Goal: Task Accomplishment & Management: Manage account settings

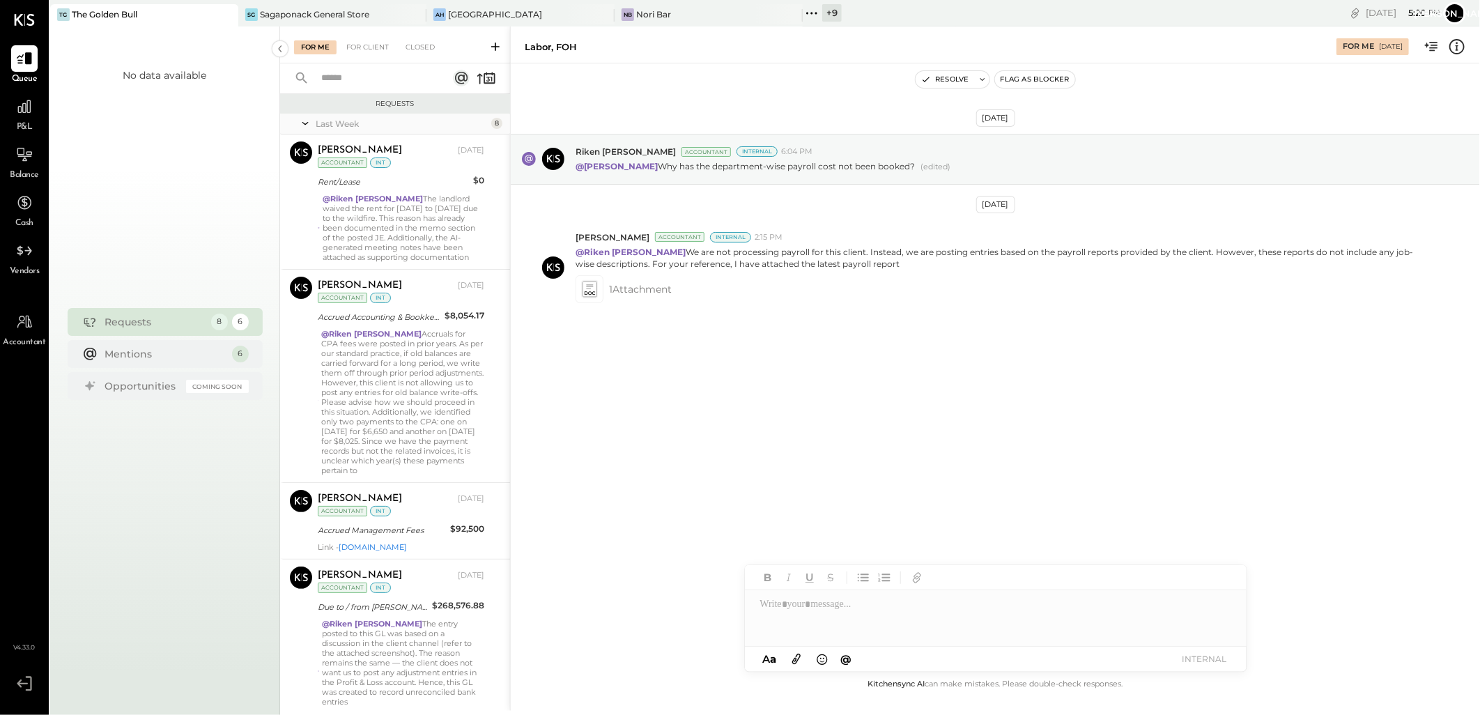
scroll to position [577, 0]
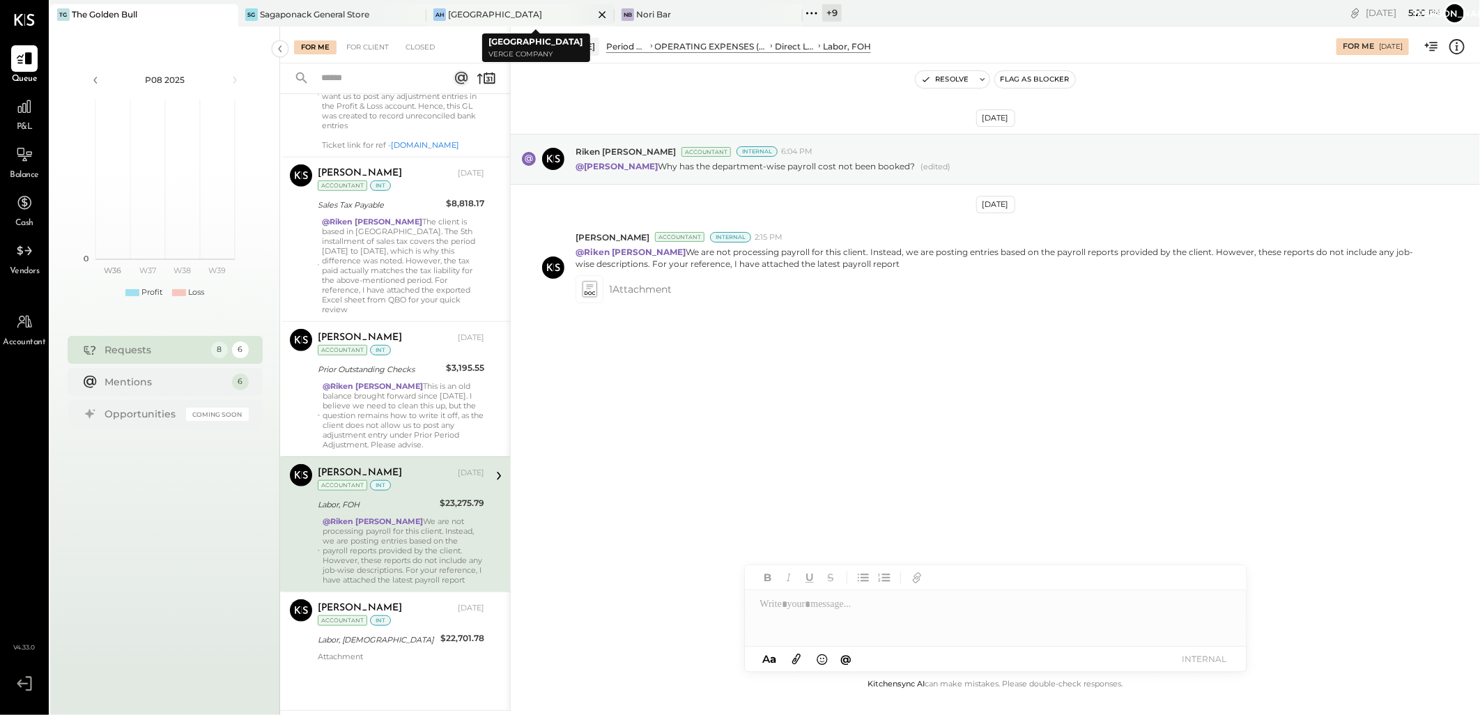
click at [498, 17] on div "[GEOGRAPHIC_DATA]" at bounding box center [495, 14] width 94 height 12
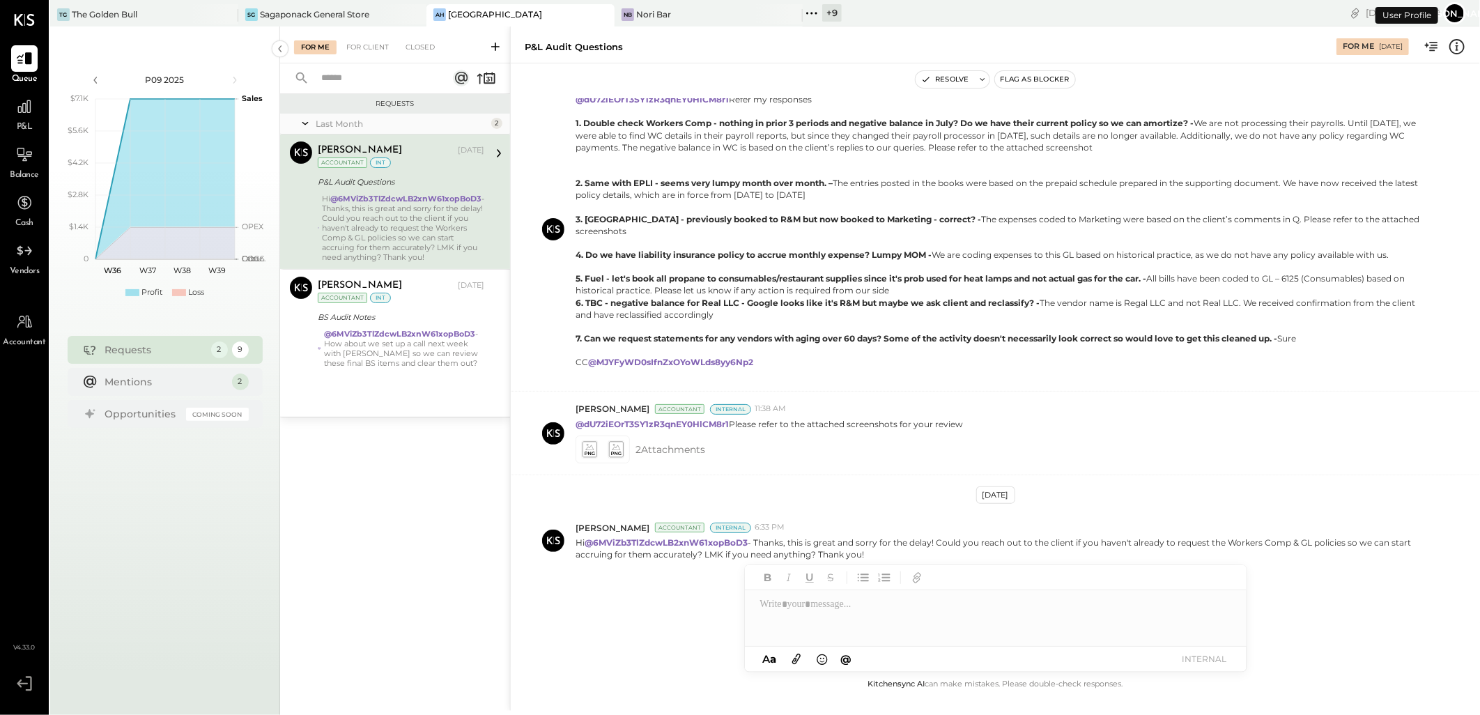
scroll to position [295, 0]
click at [98, 10] on div "The Golden Bull" at bounding box center [105, 14] width 66 height 12
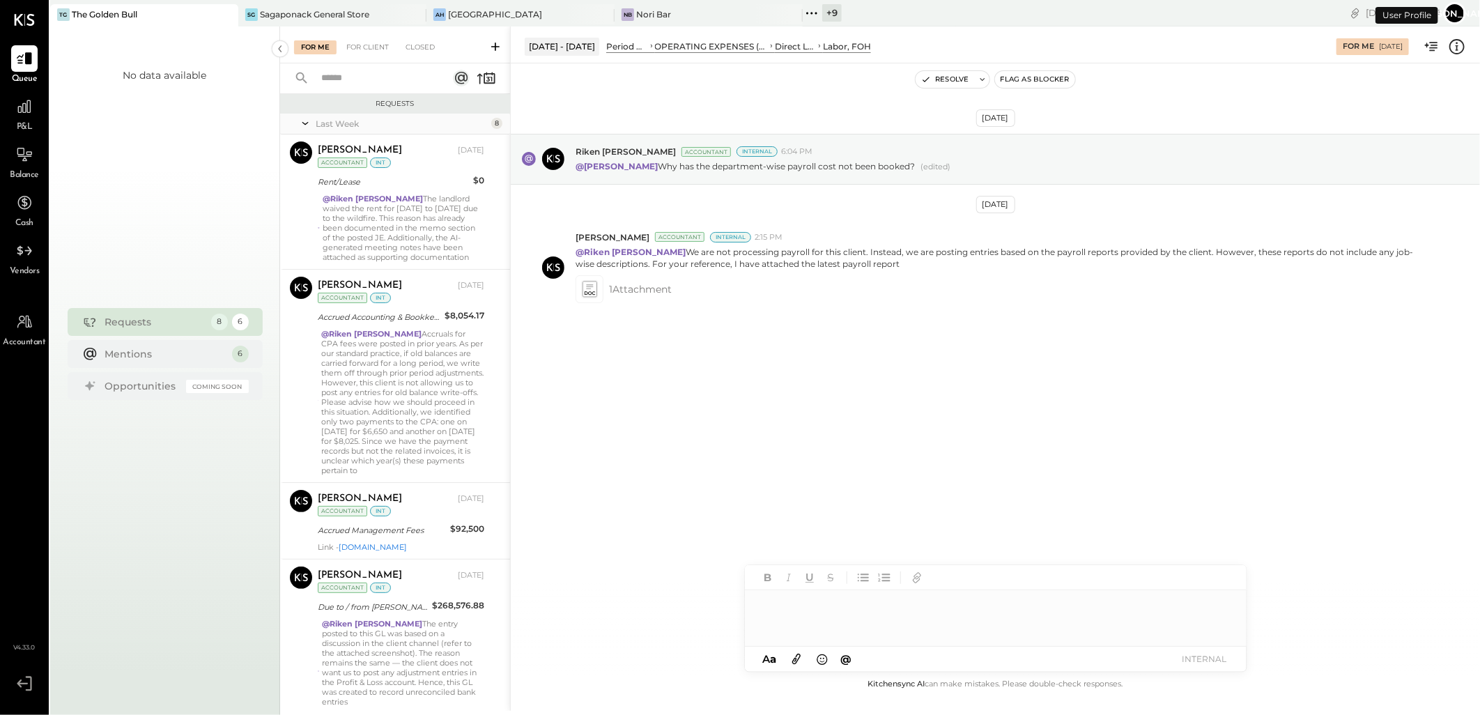
scroll to position [577, 0]
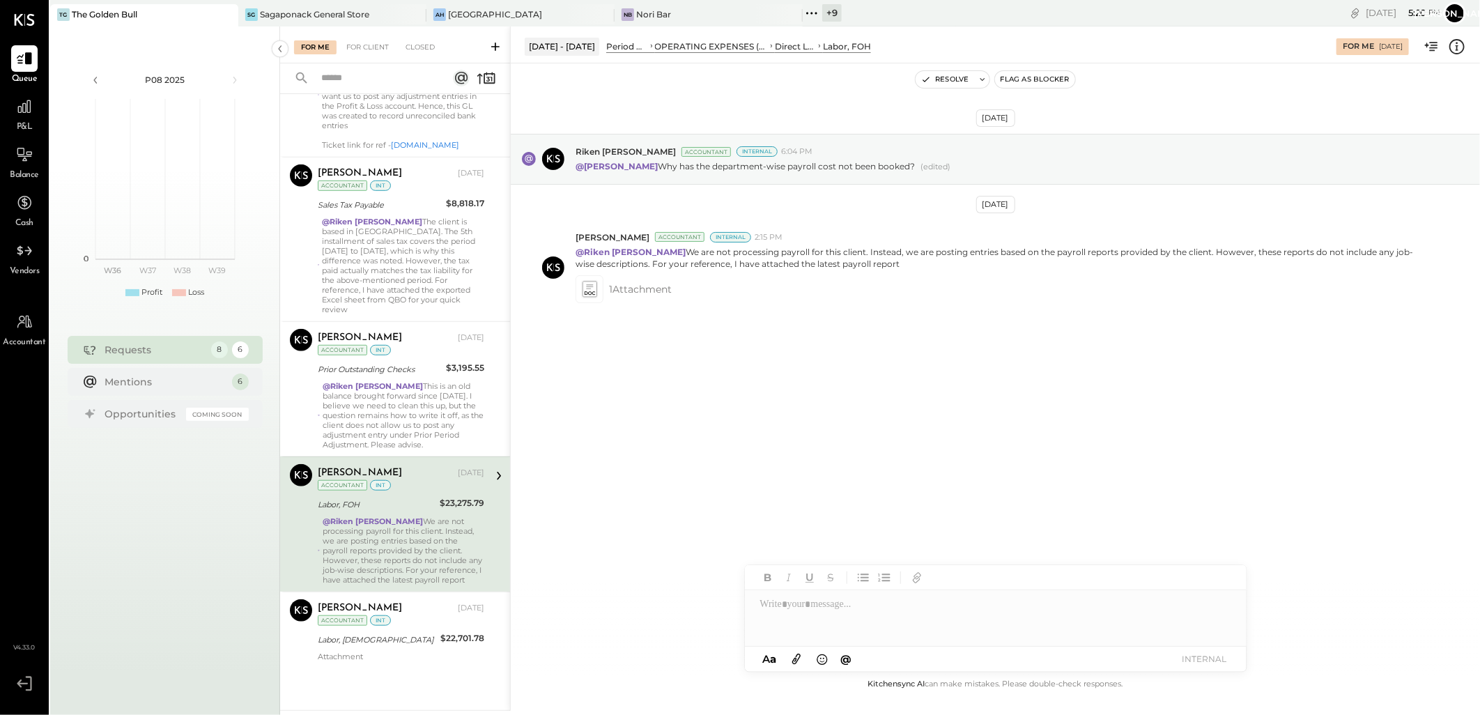
click at [134, 15] on div "The Golden Bull" at bounding box center [105, 14] width 66 height 12
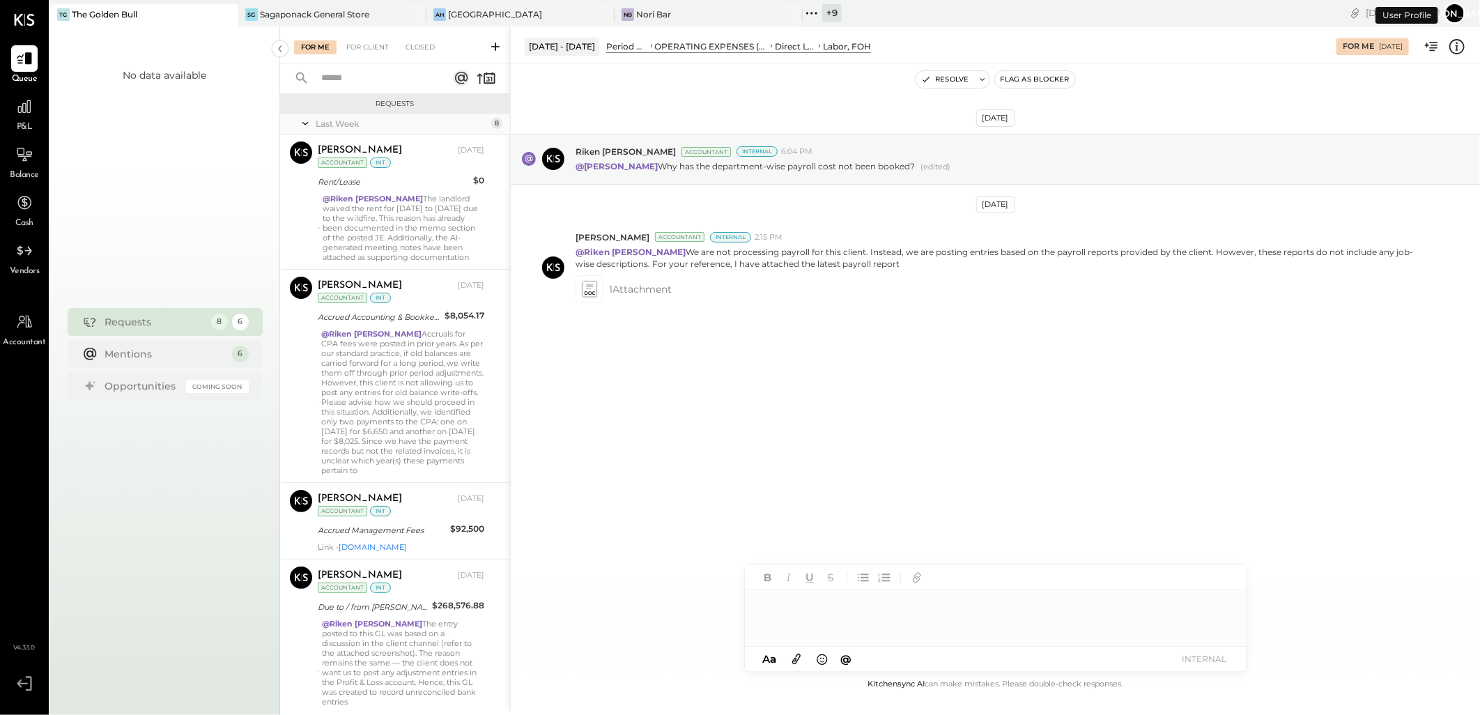
scroll to position [577, 0]
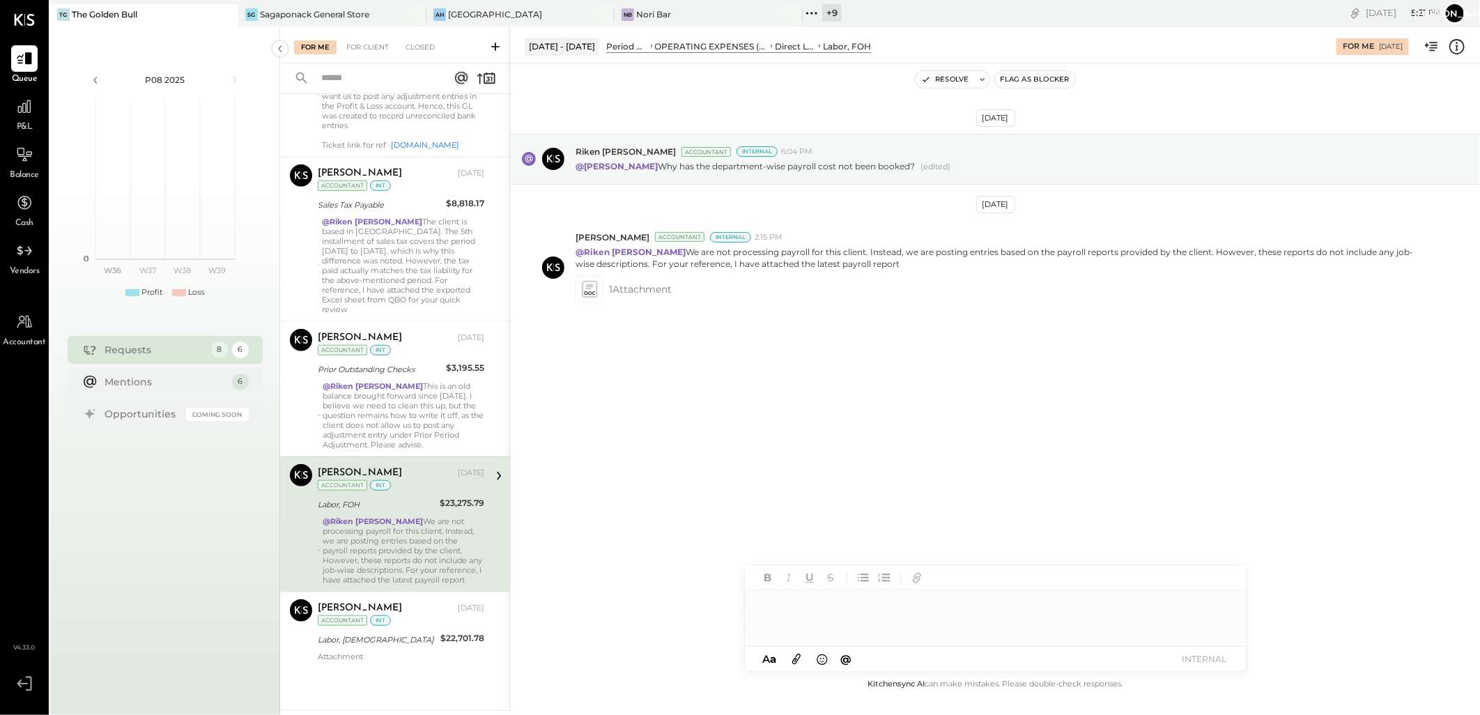
click at [493, 44] on icon at bounding box center [496, 47] width 14 height 14
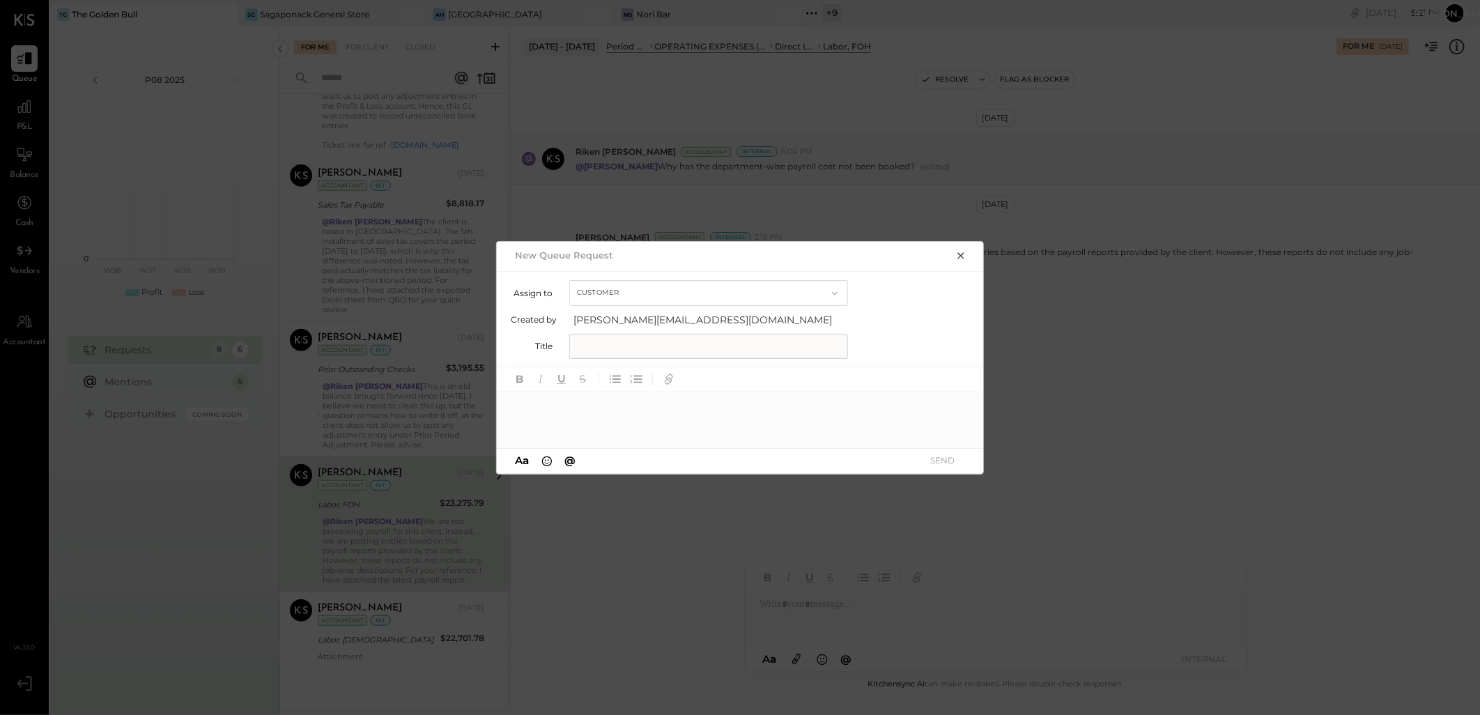
click at [565, 417] on div at bounding box center [741, 420] width 488 height 56
click at [609, 342] on input "text" at bounding box center [708, 346] width 279 height 25
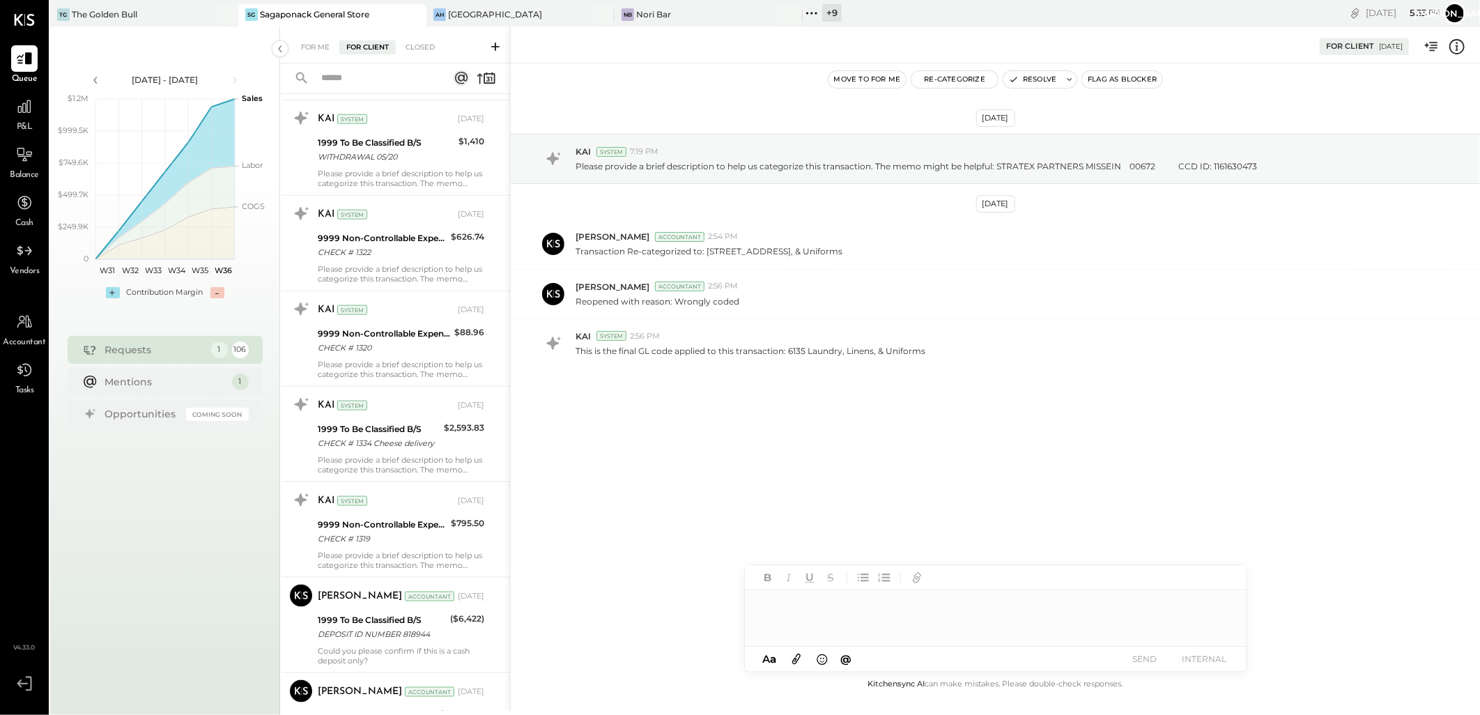
scroll to position [1084, 0]
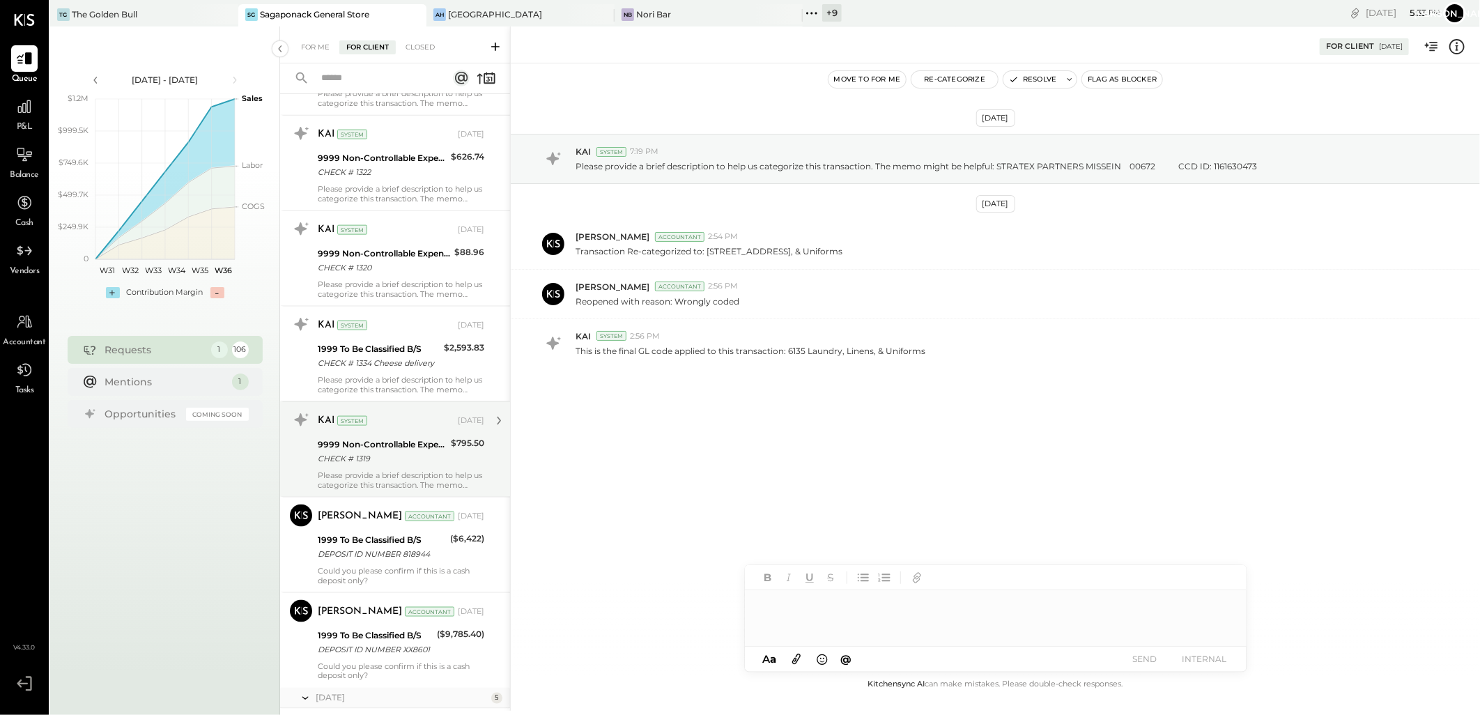
click at [392, 452] on div "9999 Non-Controllable Expenses:Other Income and Expenses:To Be Classified P&L" at bounding box center [382, 445] width 129 height 14
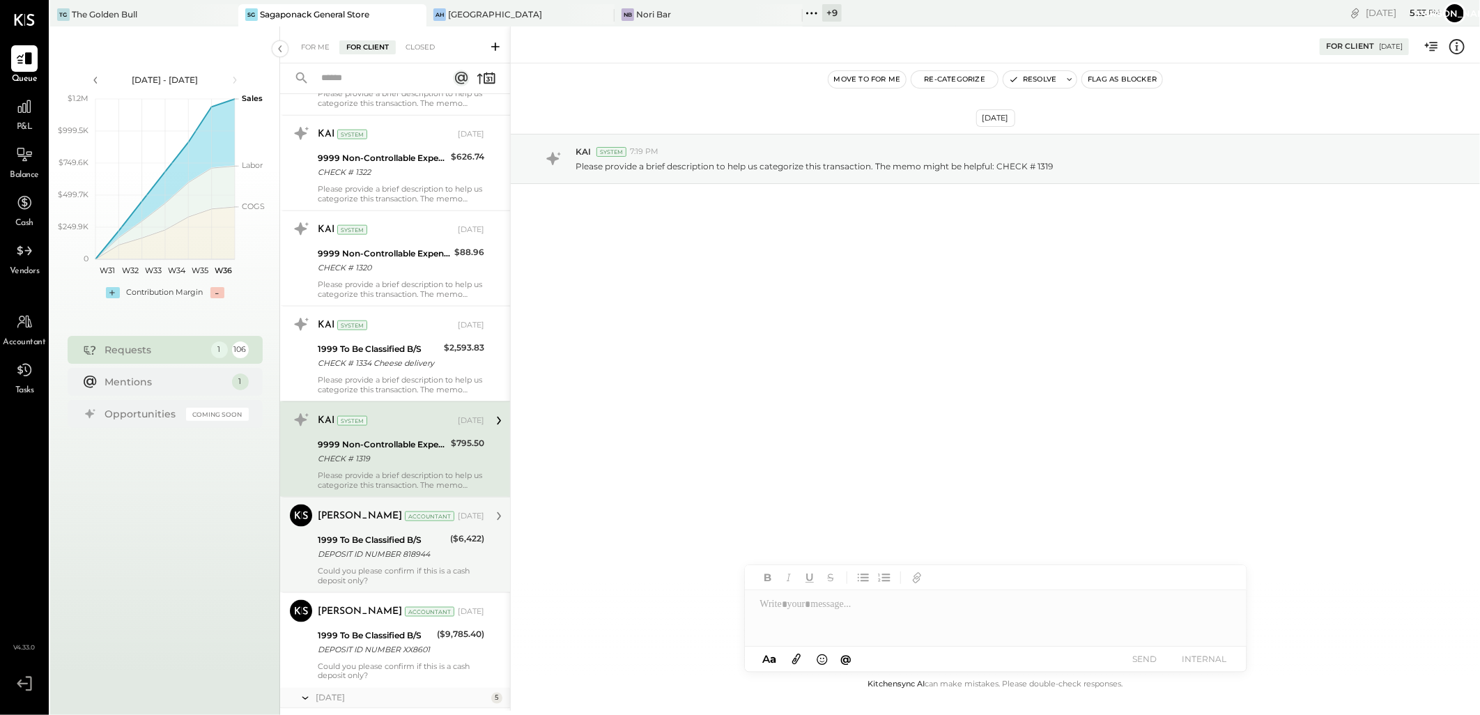
click at [374, 544] on div "1999 To Be Classified B/S" at bounding box center [382, 540] width 128 height 14
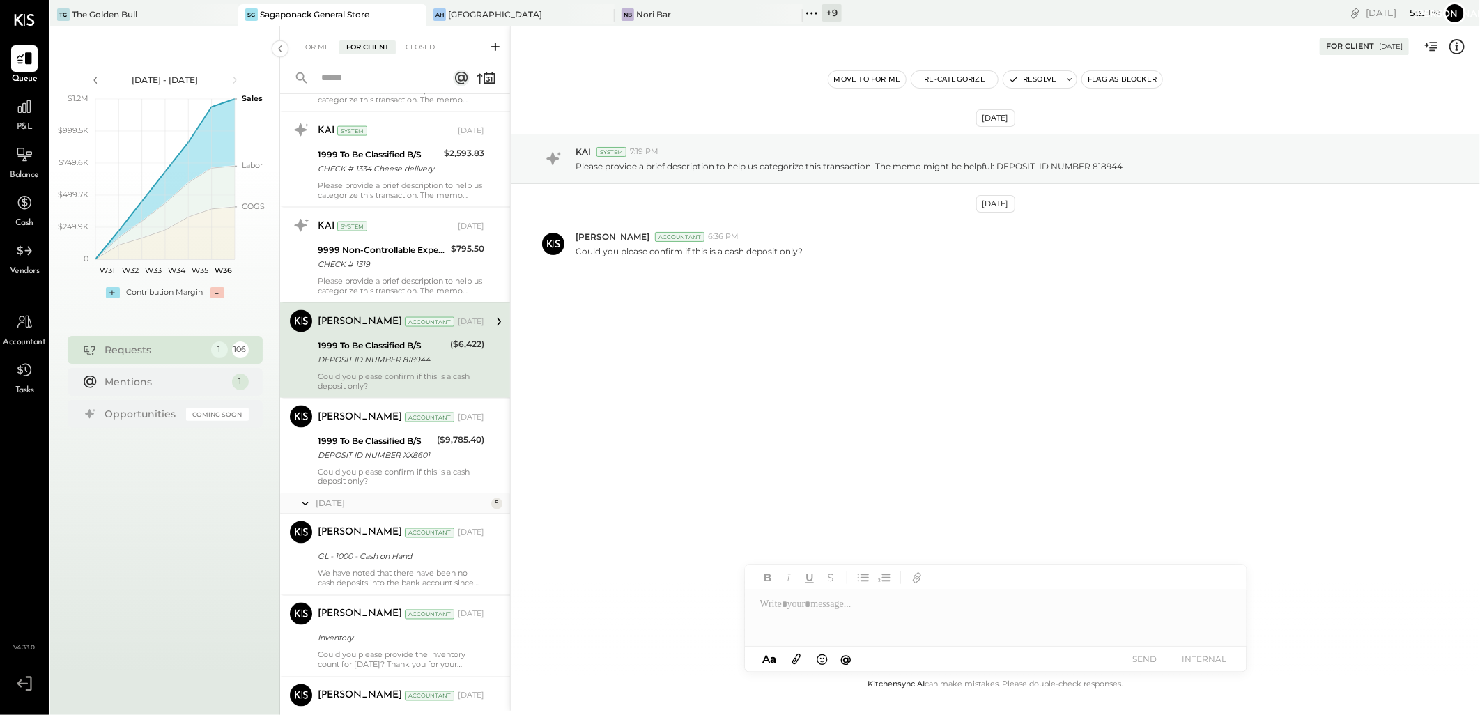
scroll to position [1394, 0]
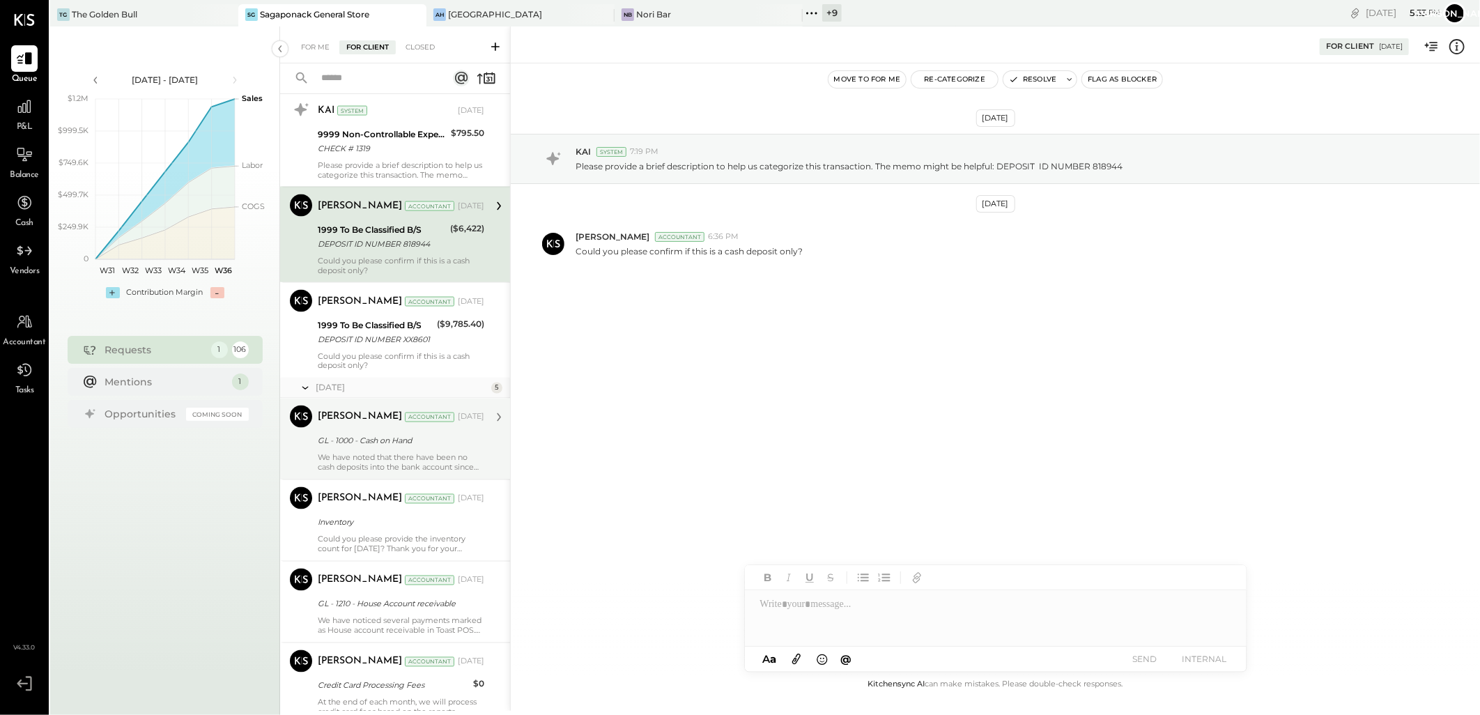
click at [385, 441] on div "Sarang Khandhar Accountant Jun 10, 2025 GL - 1000 - Cash on Hand We have noted …" at bounding box center [401, 439] width 167 height 67
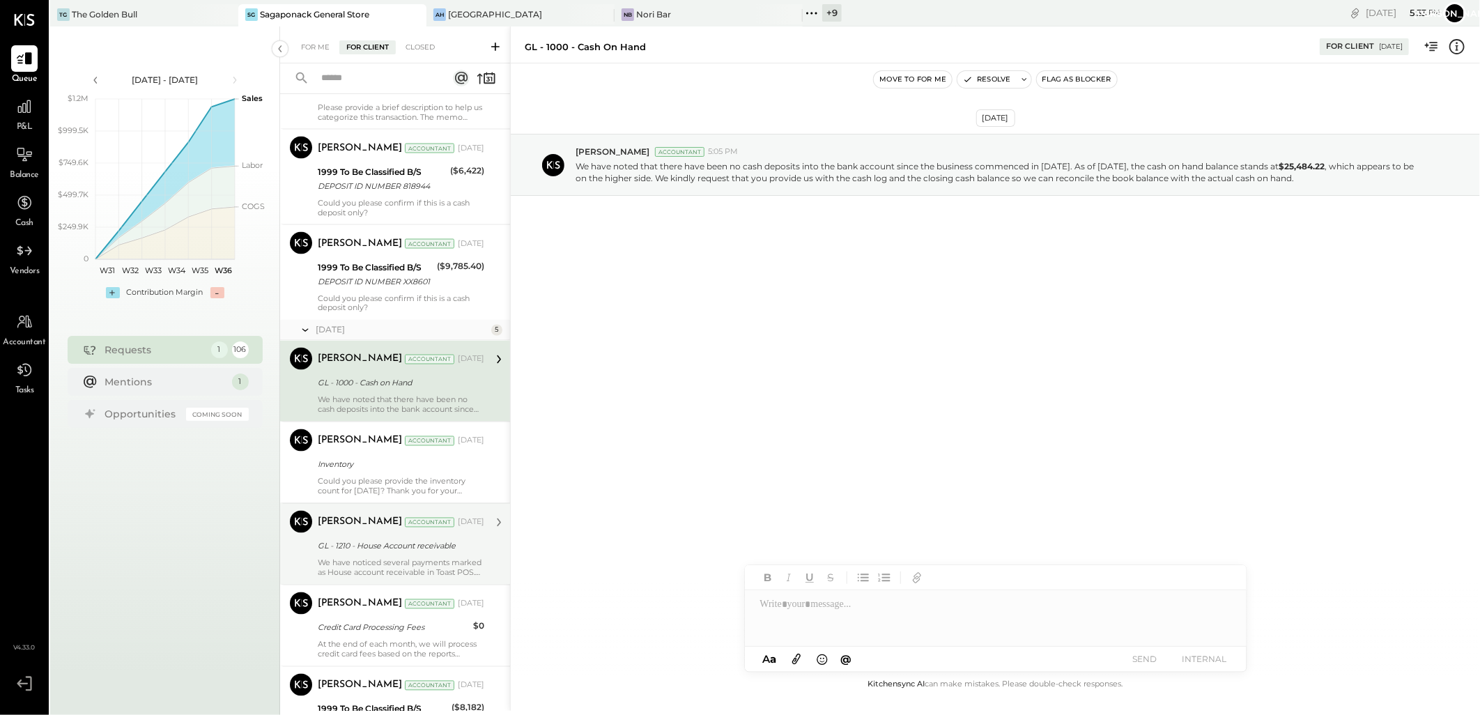
scroll to position [1626, 0]
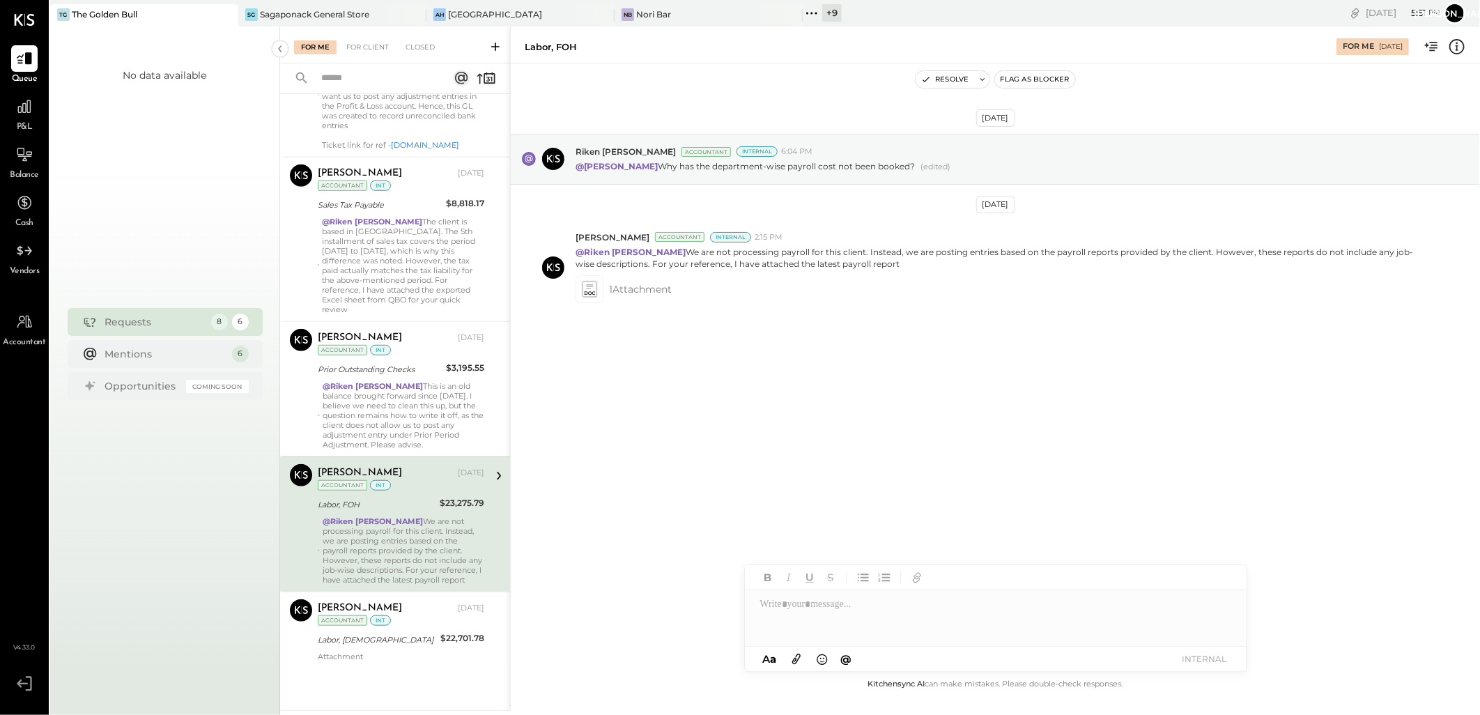
scroll to position [577, 0]
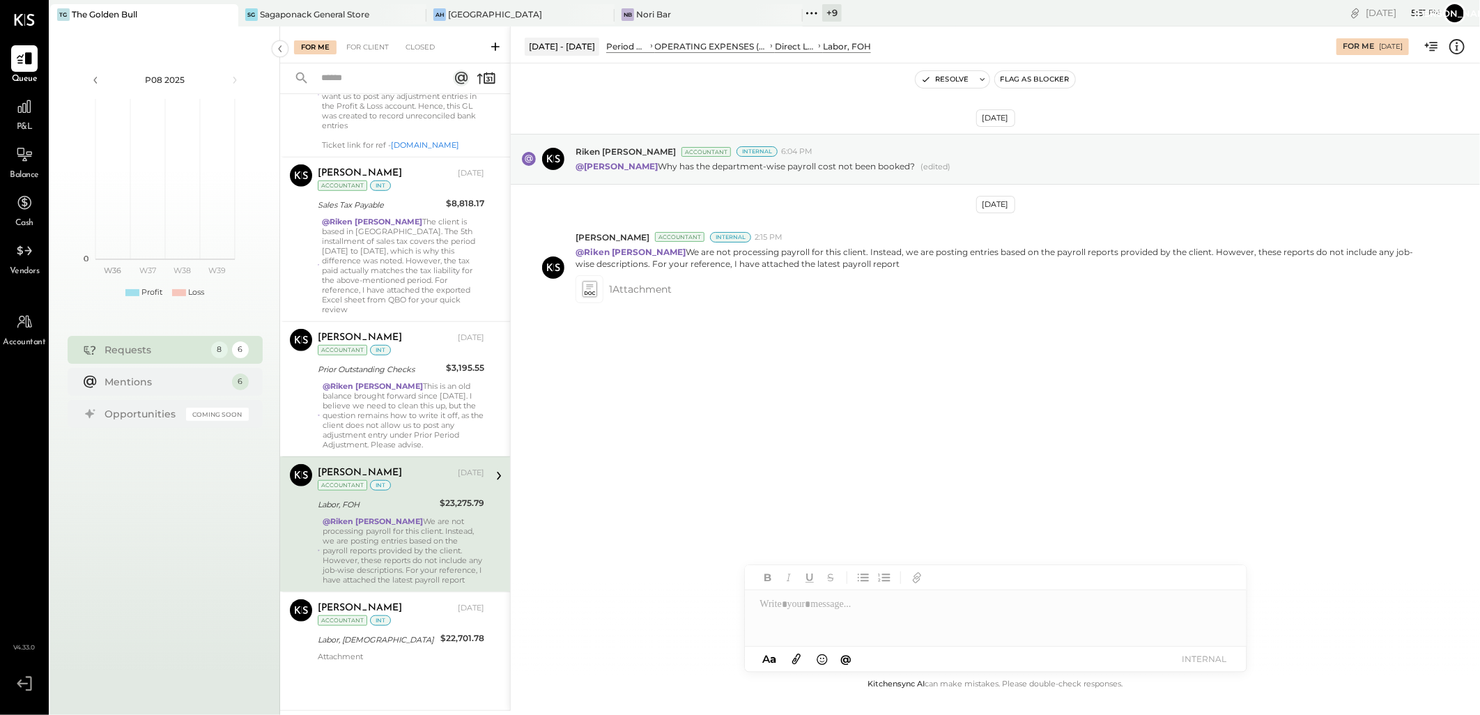
click at [824, 14] on div "+ 9" at bounding box center [832, 12] width 20 height 17
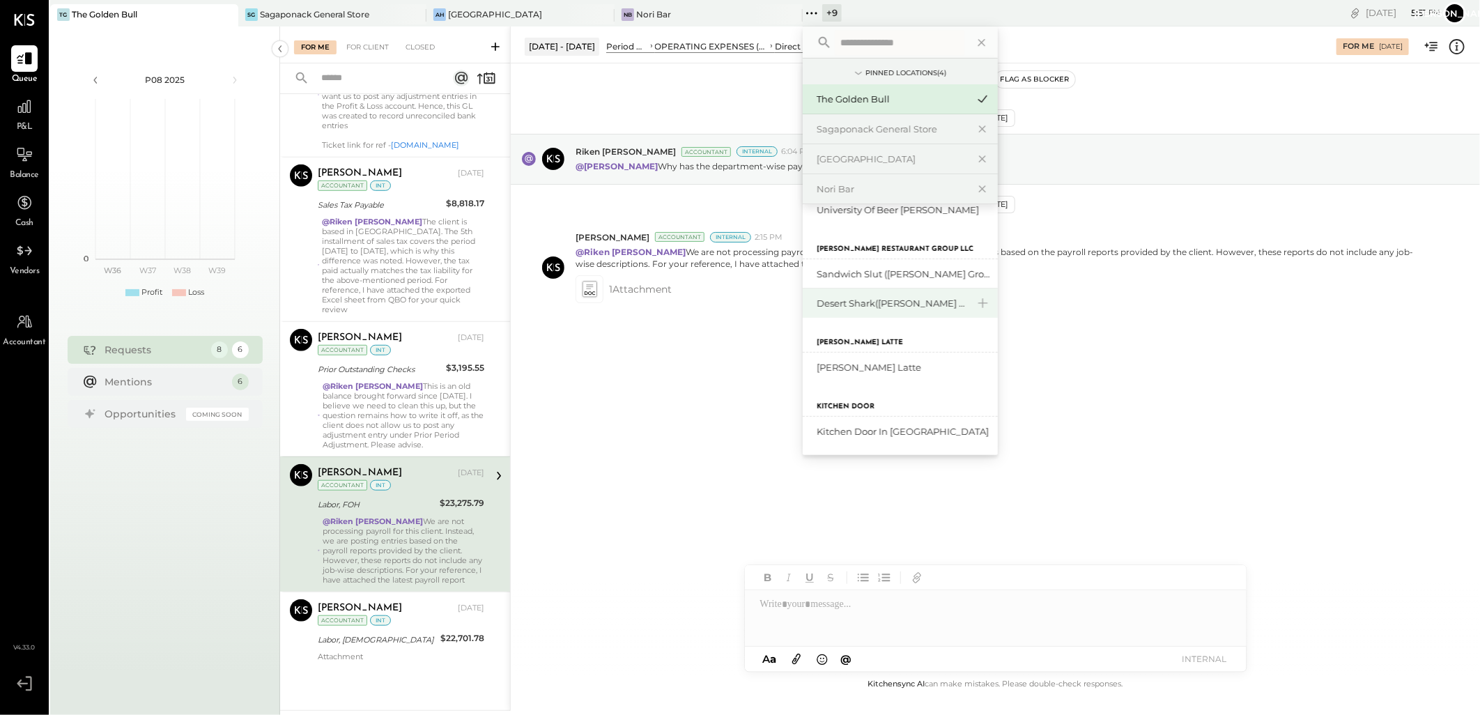
scroll to position [226, 0]
click at [881, 433] on div "Kitchen Door in [GEOGRAPHIC_DATA]" at bounding box center [892, 430] width 151 height 13
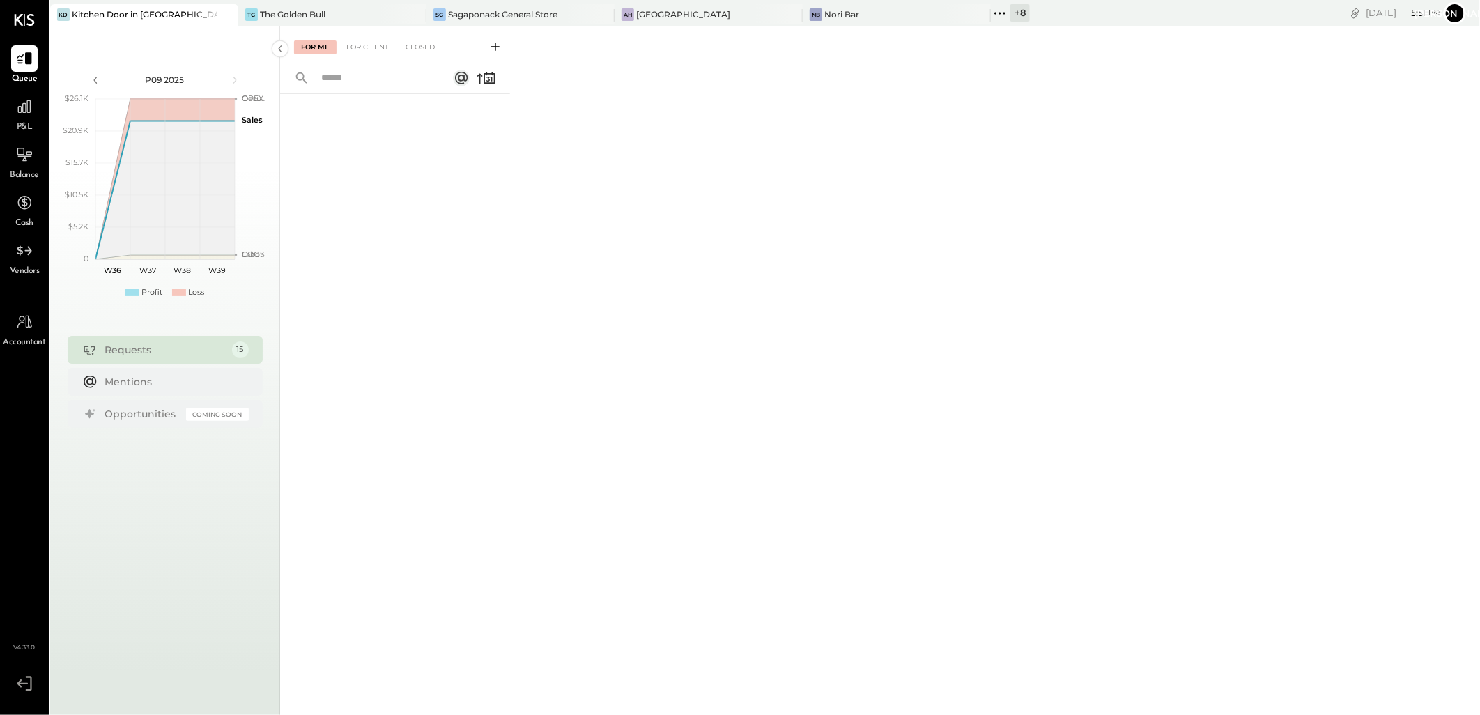
click at [24, 123] on span "P&L" at bounding box center [25, 127] width 16 height 13
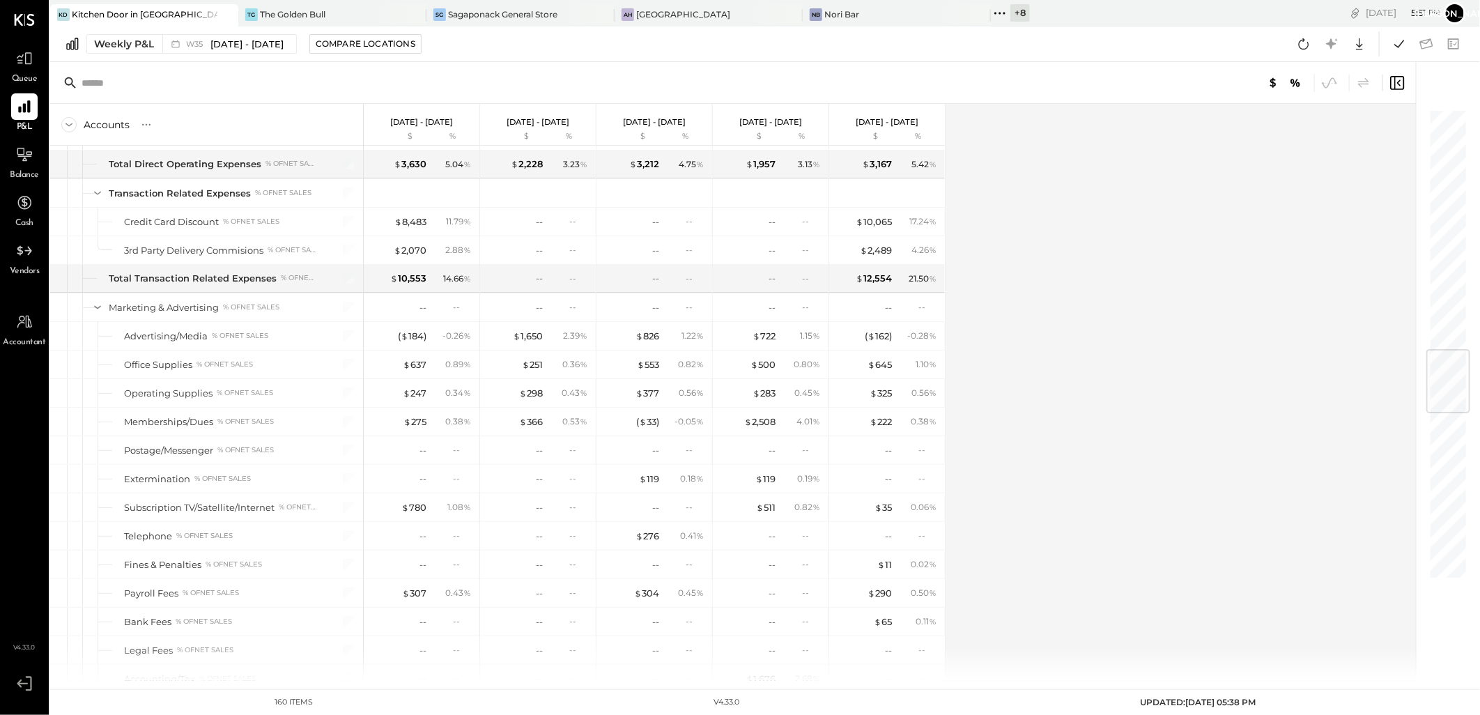
scroll to position [2026, 0]
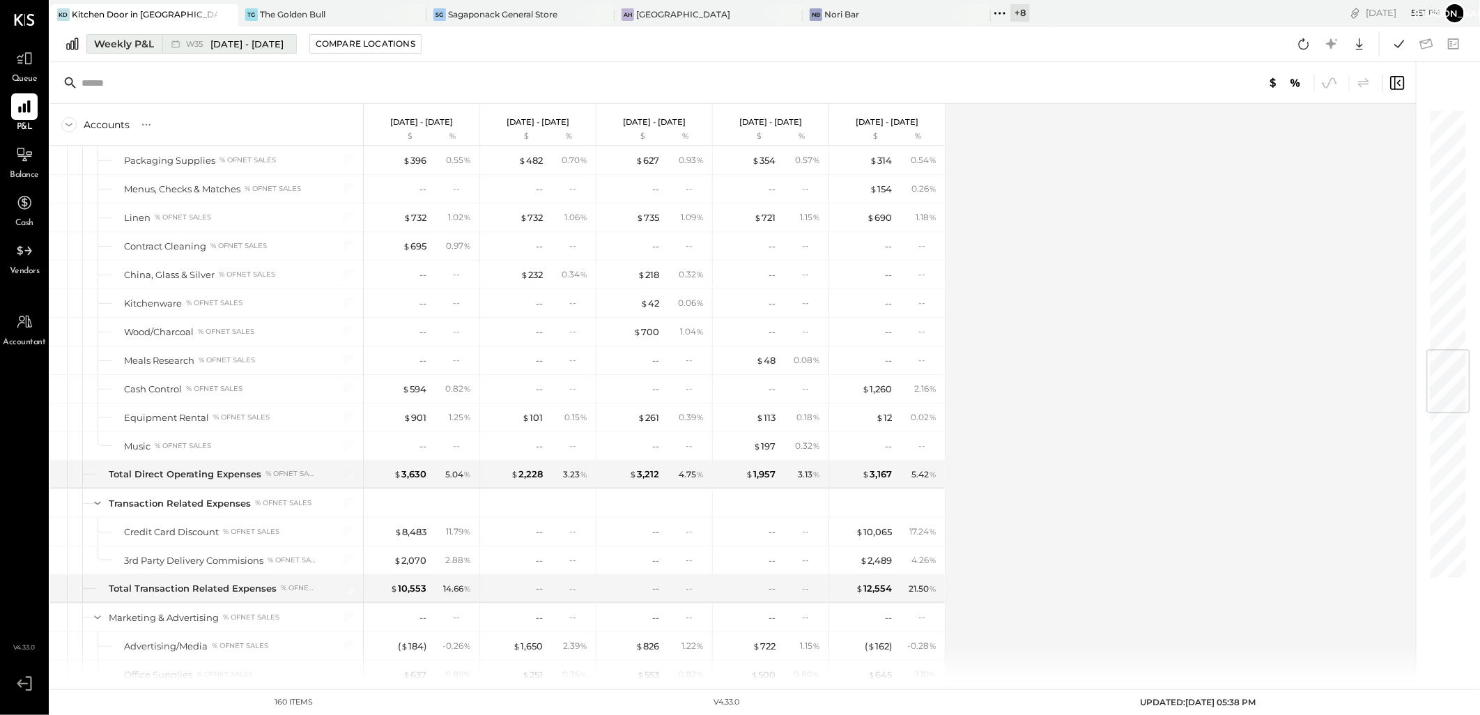
click at [153, 40] on div "Weekly P&L" at bounding box center [124, 44] width 60 height 14
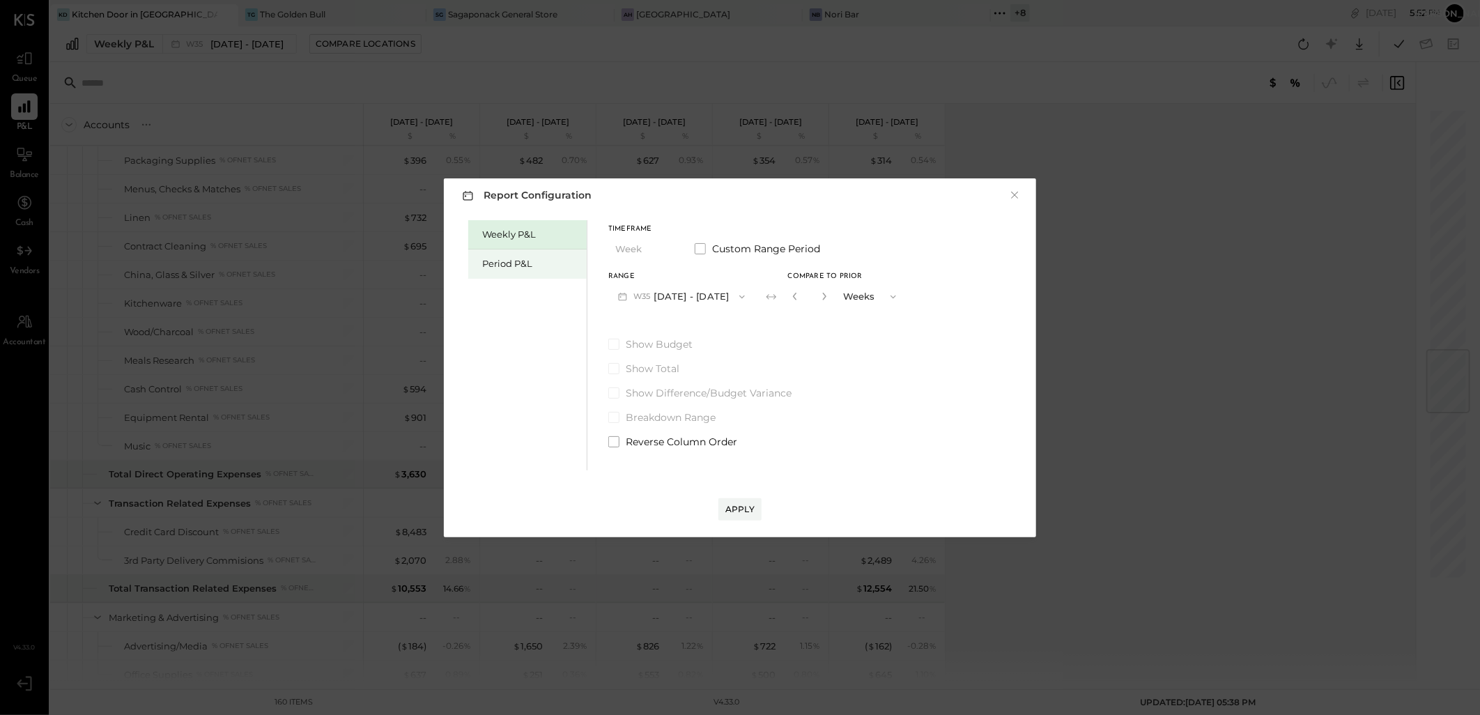
click at [526, 263] on div "Period P&L" at bounding box center [531, 263] width 98 height 13
click at [735, 294] on icon "button" at bounding box center [740, 296] width 11 height 11
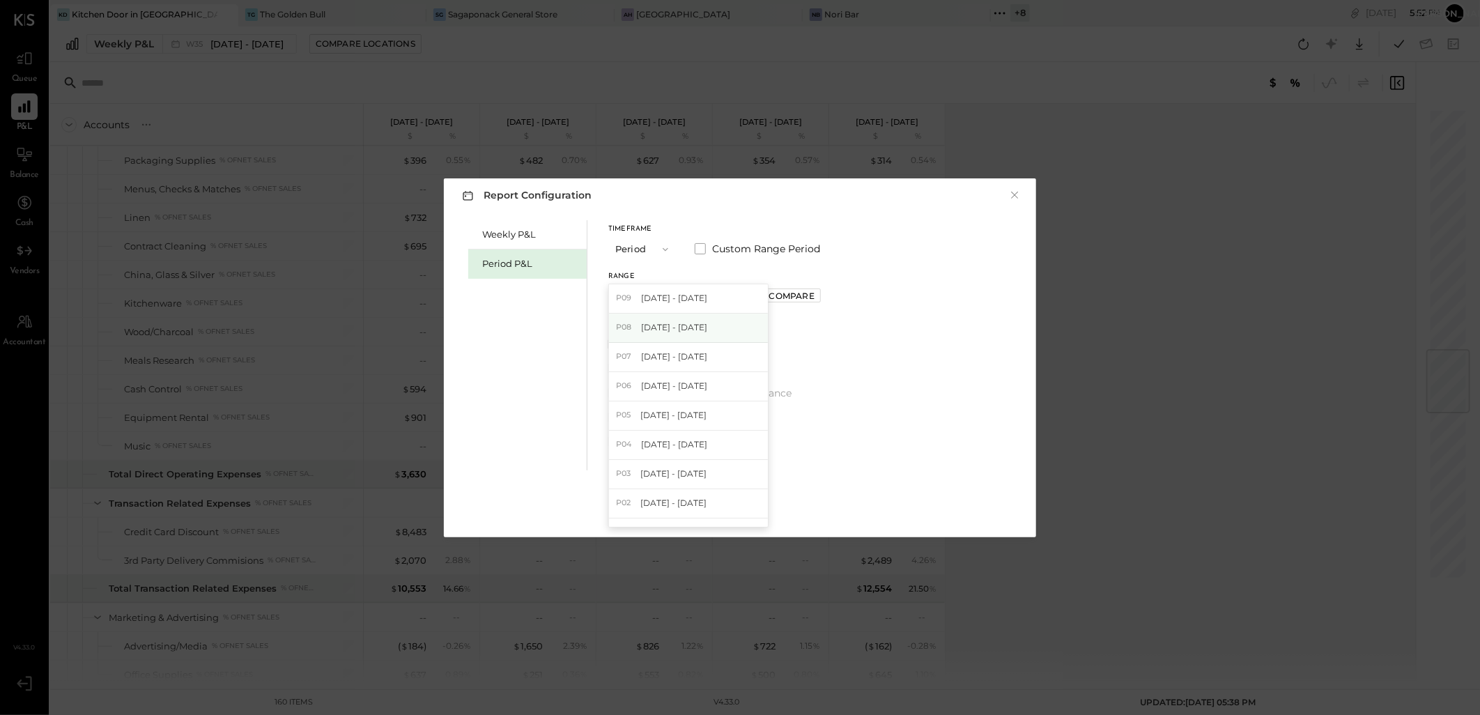
click at [701, 324] on span "[DATE] - [DATE]" at bounding box center [674, 327] width 66 height 12
click at [743, 511] on div "Apply" at bounding box center [740, 509] width 29 height 12
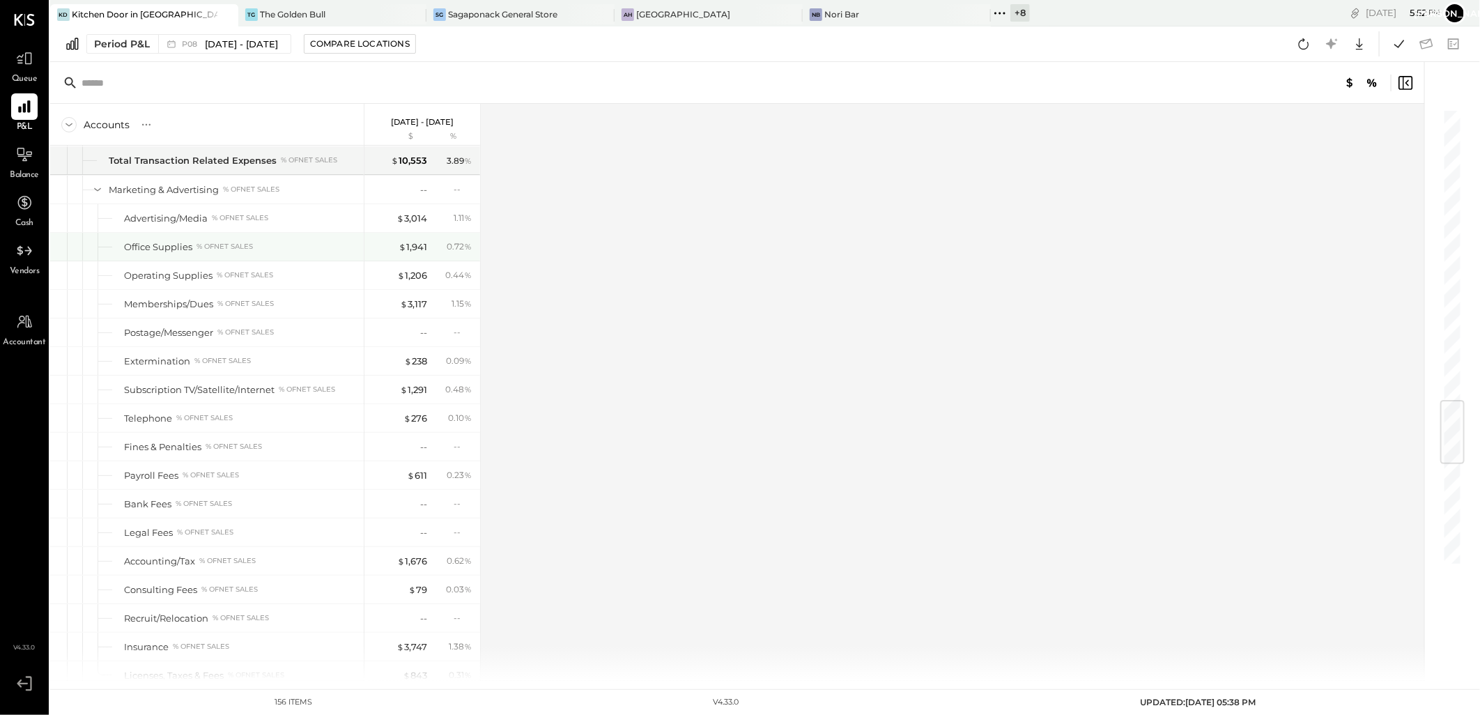
scroll to position [1989, 0]
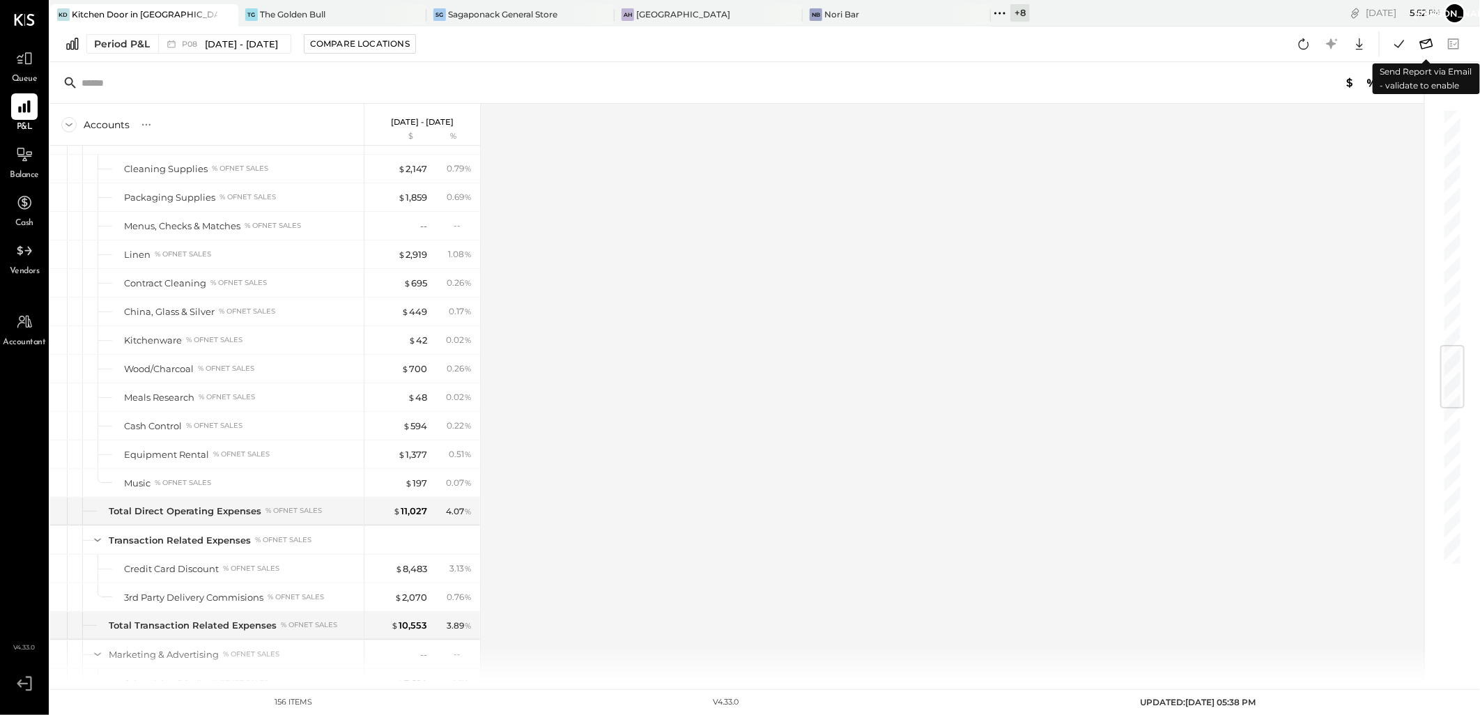
click at [1432, 45] on icon at bounding box center [1427, 44] width 18 height 18
click at [1428, 45] on icon at bounding box center [1427, 44] width 18 height 18
click at [1401, 40] on icon at bounding box center [1400, 44] width 18 height 18
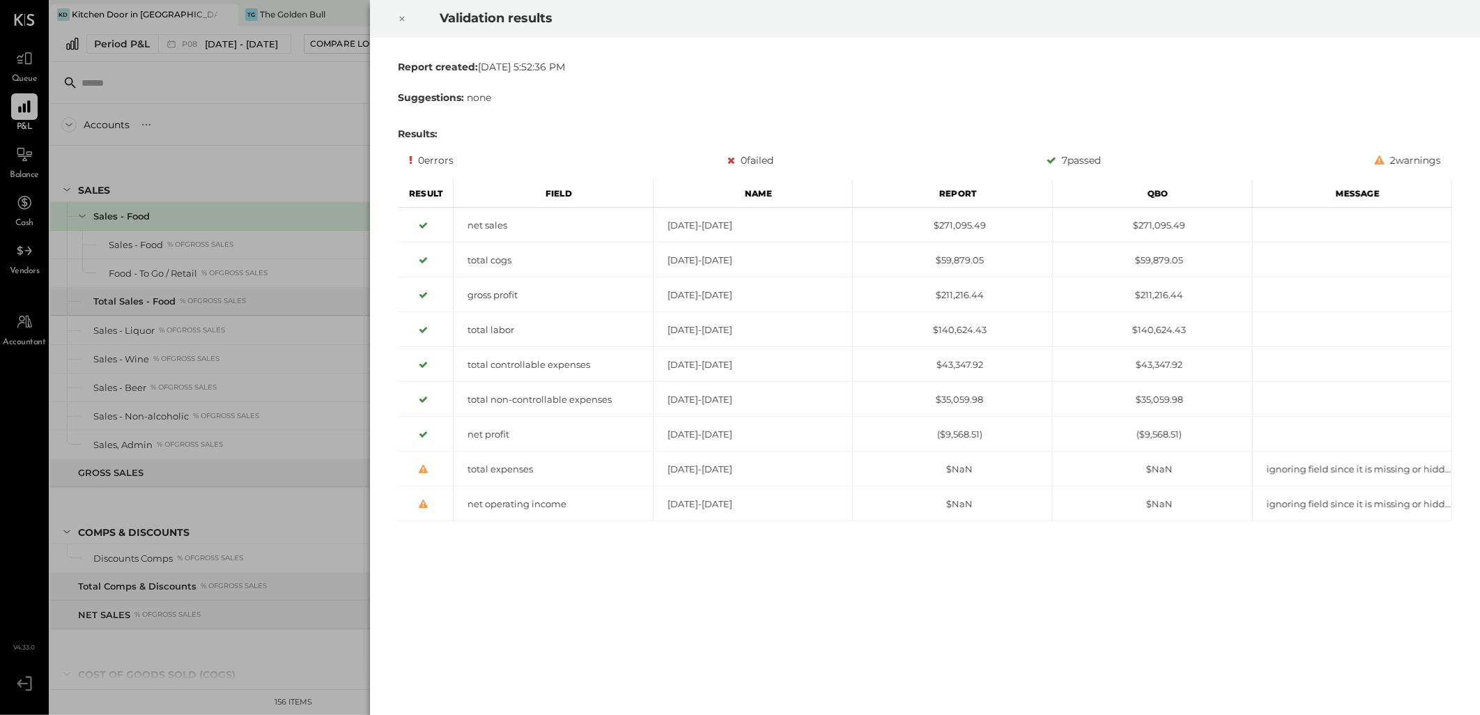
click at [406, 17] on icon at bounding box center [402, 18] width 8 height 17
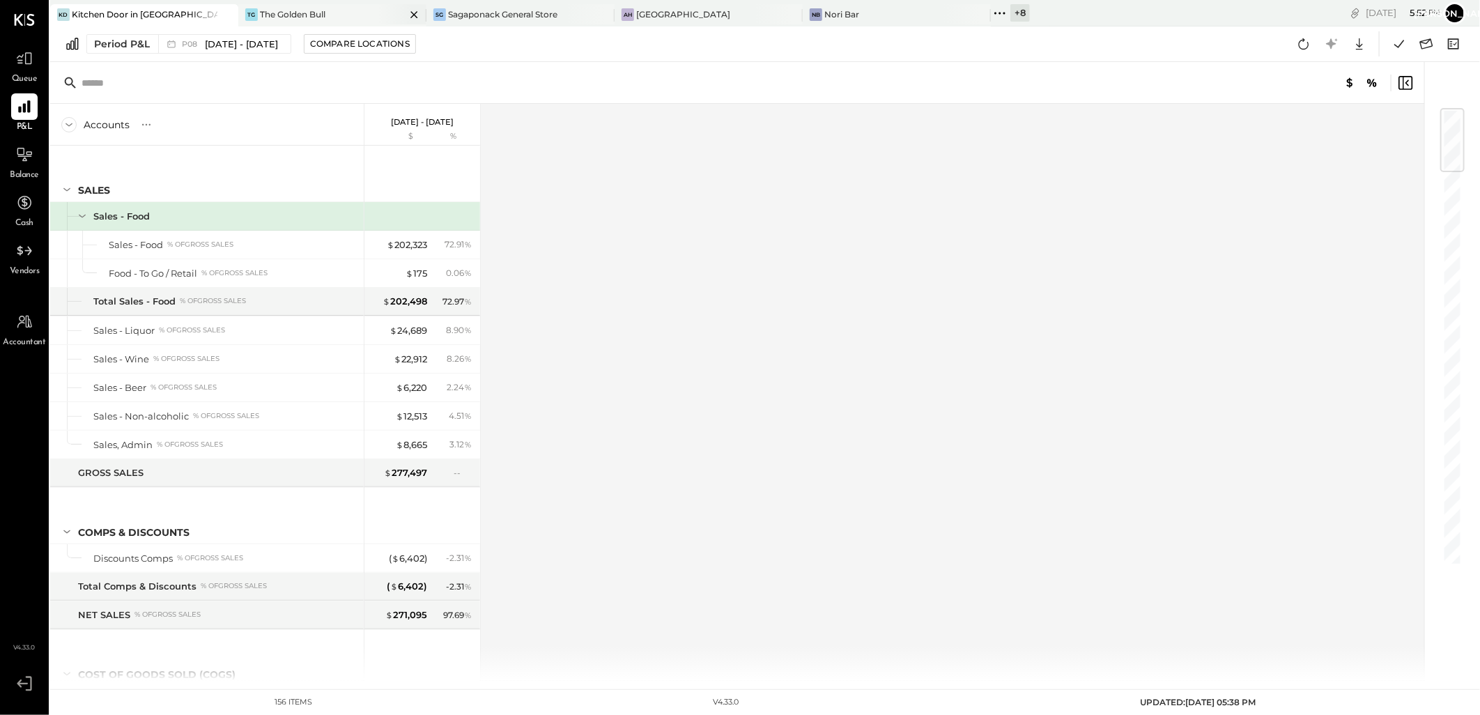
click at [411, 15] on icon at bounding box center [414, 14] width 7 height 7
click at [607, 16] on icon at bounding box center [602, 14] width 17 height 17
click at [1429, 42] on icon at bounding box center [1427, 43] width 13 height 10
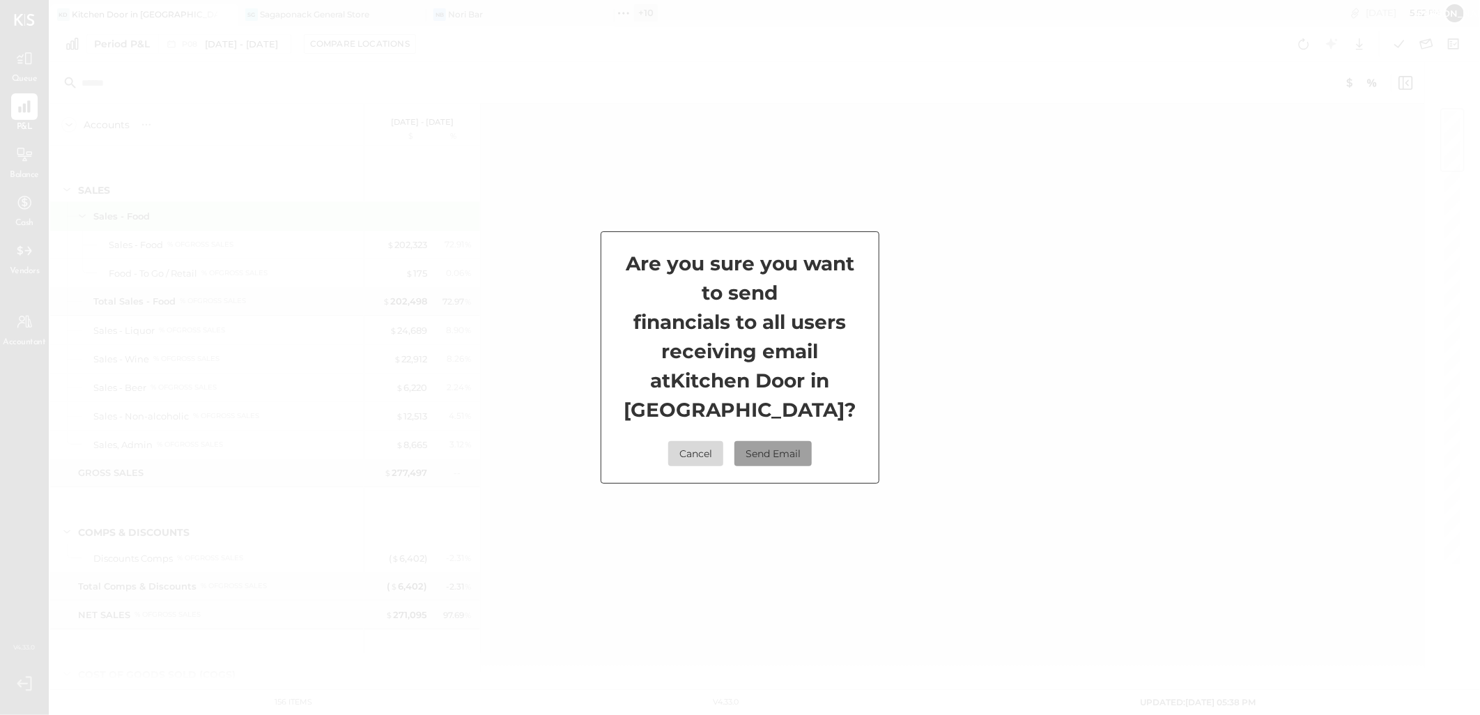
click at [779, 441] on button "Send Email" at bounding box center [773, 453] width 77 height 25
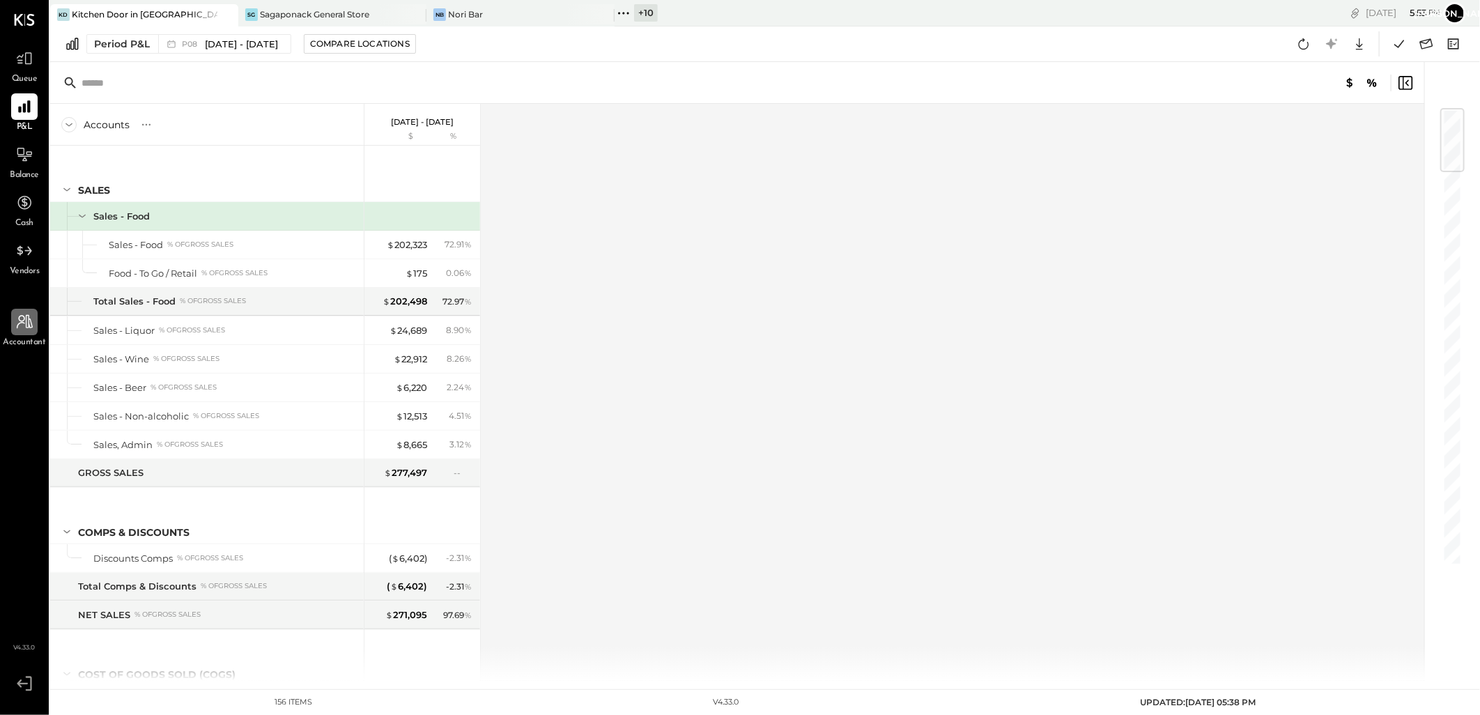
click at [20, 324] on icon at bounding box center [24, 322] width 18 height 18
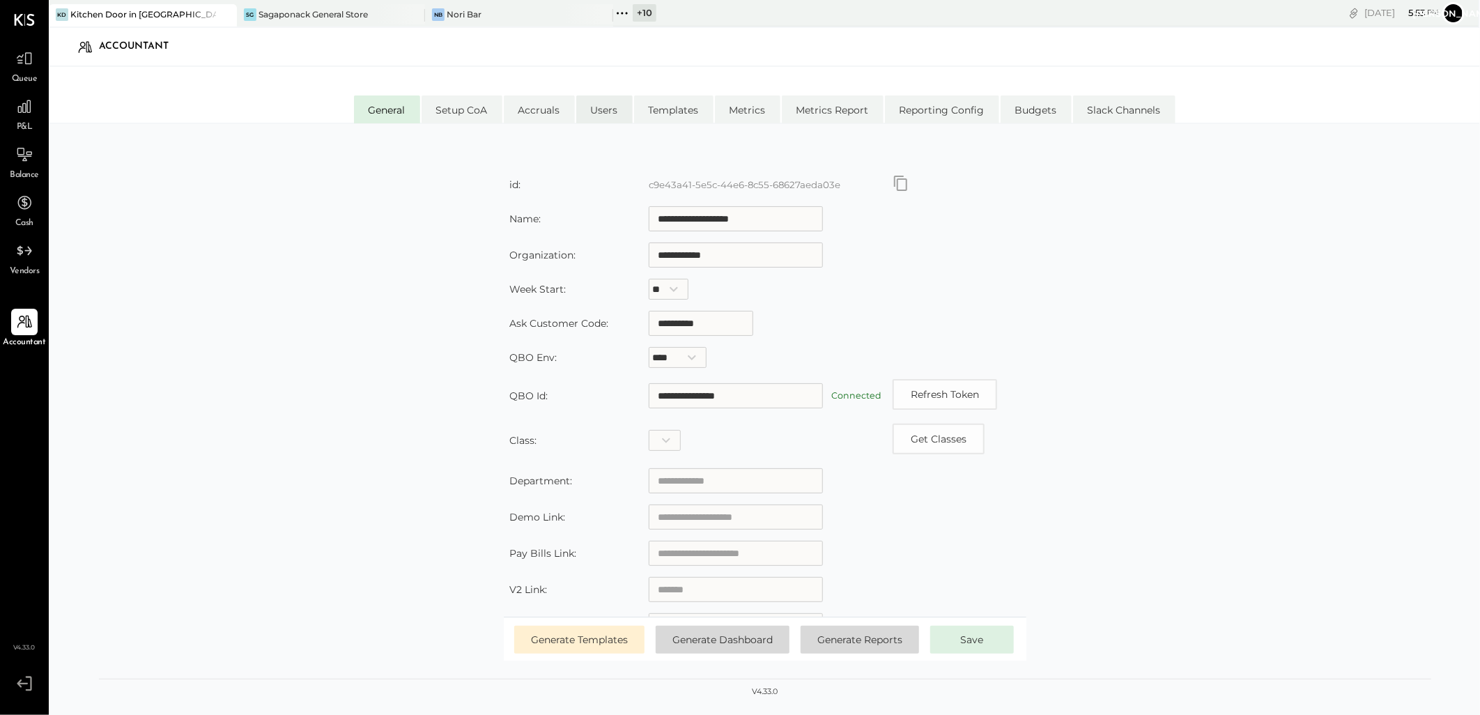
click at [599, 107] on li "Users" at bounding box center [604, 109] width 56 height 28
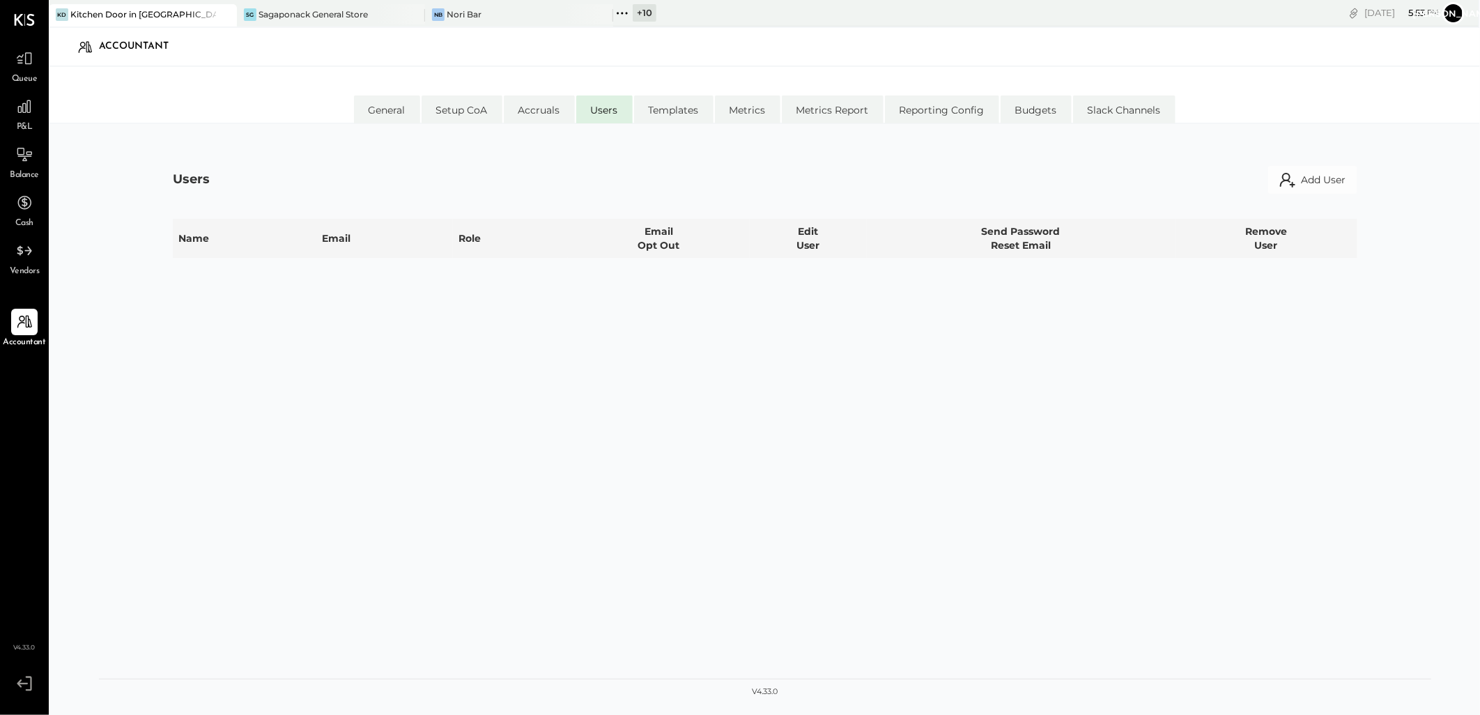
select select "**********"
select select "*****"
select select "**********"
select select "*****"
select select "**********"
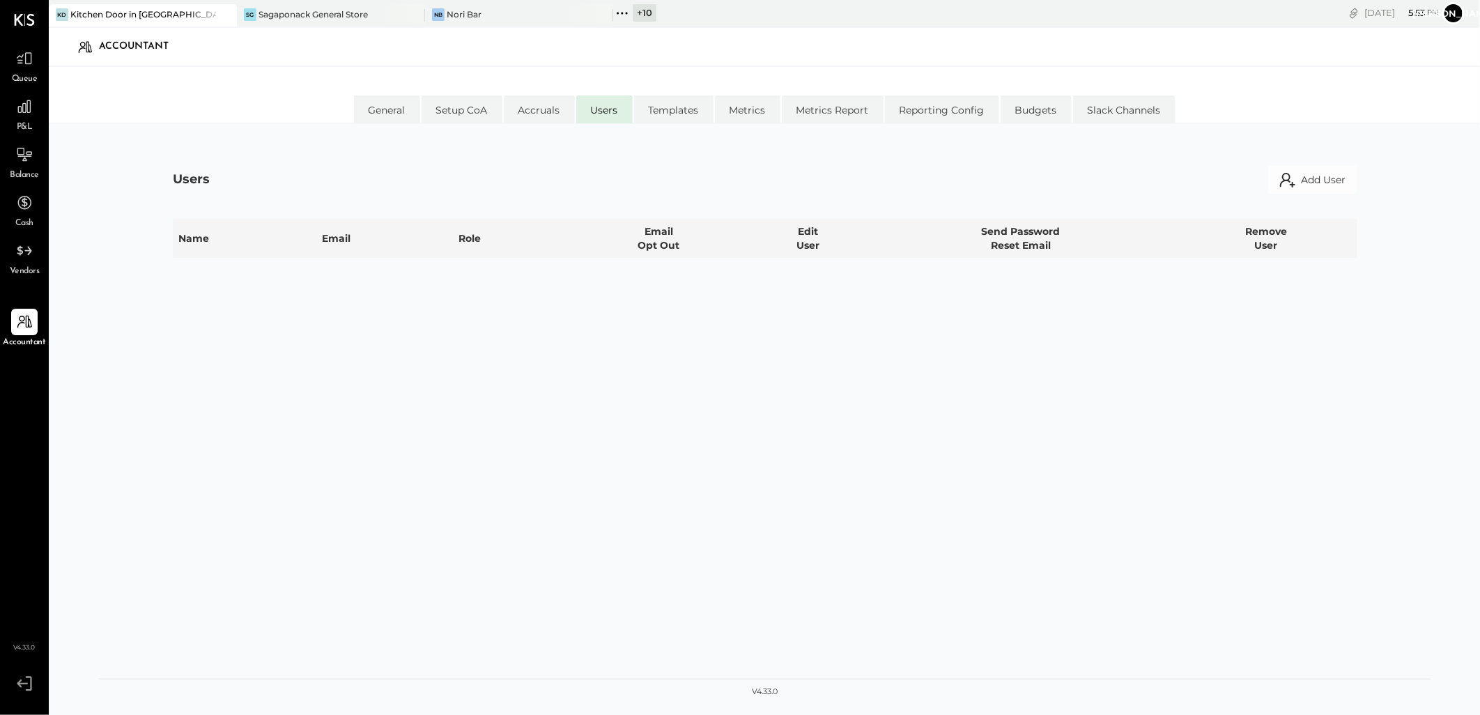
select select "**********"
